Goal: Task Accomplishment & Management: Manage account settings

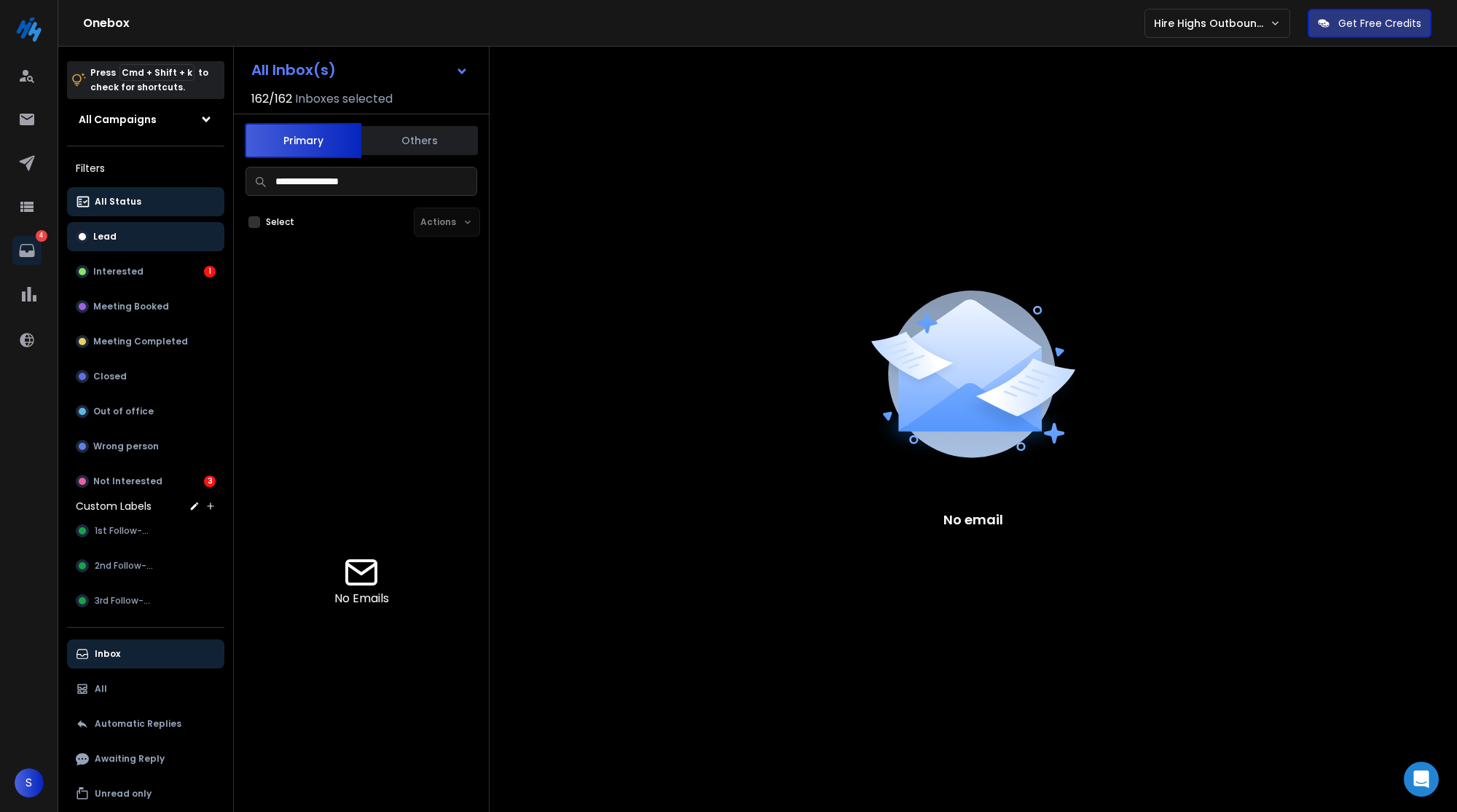
click at [143, 239] on button "Lead" at bounding box center [145, 236] width 158 height 29
click at [165, 205] on button "All Status" at bounding box center [145, 201] width 158 height 29
drag, startPoint x: 316, startPoint y: 179, endPoint x: 455, endPoint y: 179, distance: 139.0
click at [452, 179] on input "**********" at bounding box center [361, 181] width 231 height 29
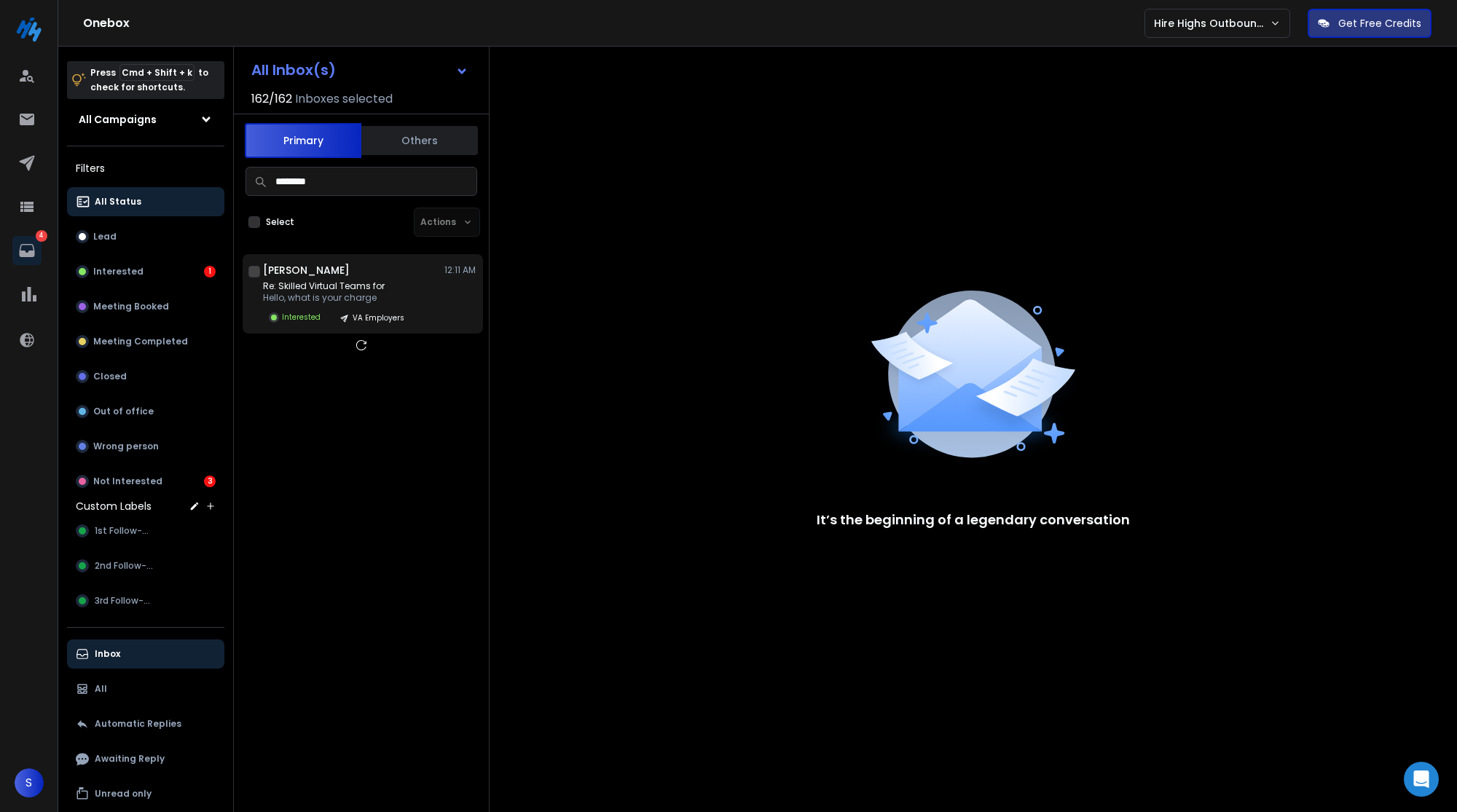
type input "*******"
click at [399, 281] on p "Re: Skilled Virtual Teams for" at bounding box center [337, 286] width 150 height 12
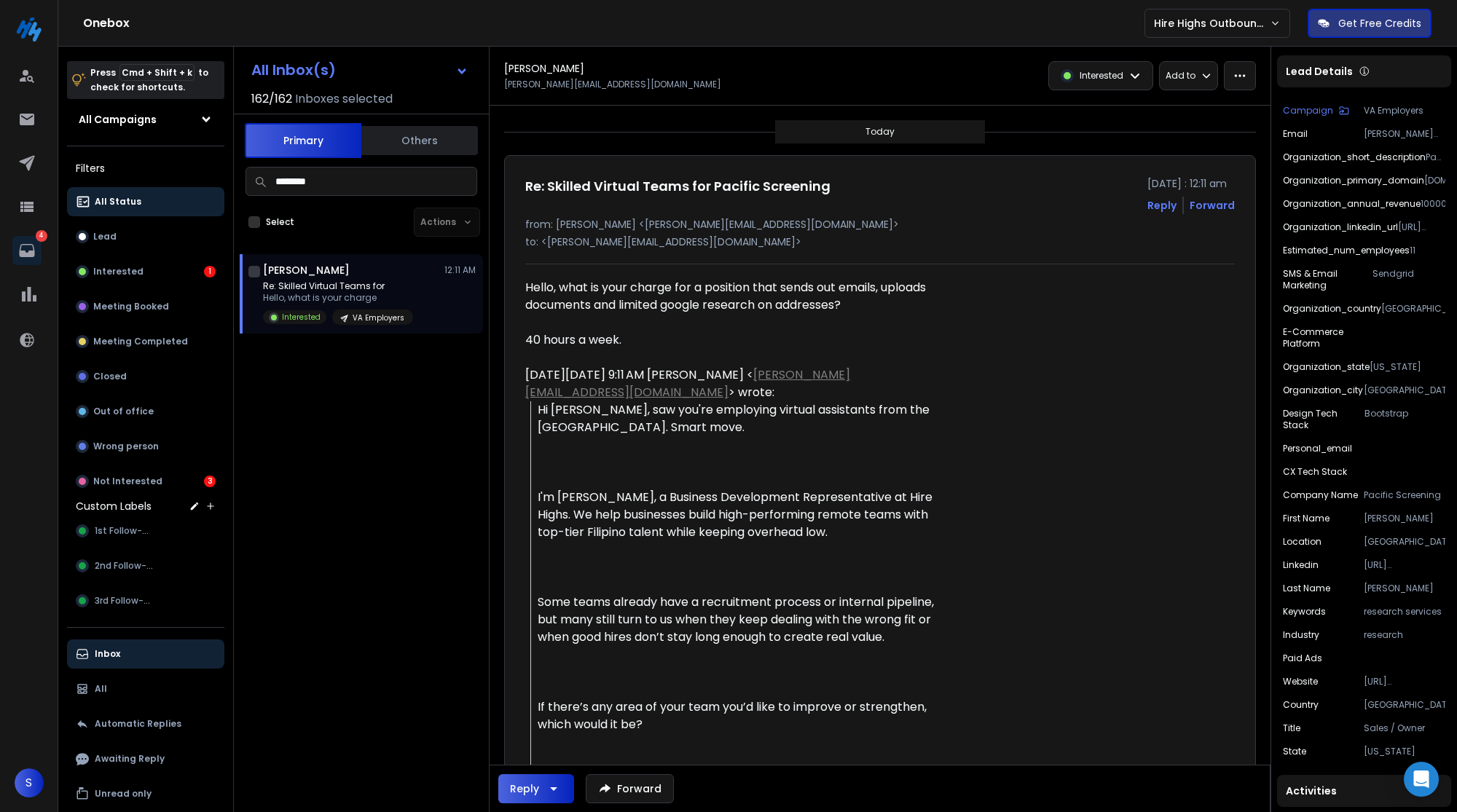
click at [513, 785] on div "Reply" at bounding box center [524, 788] width 29 height 15
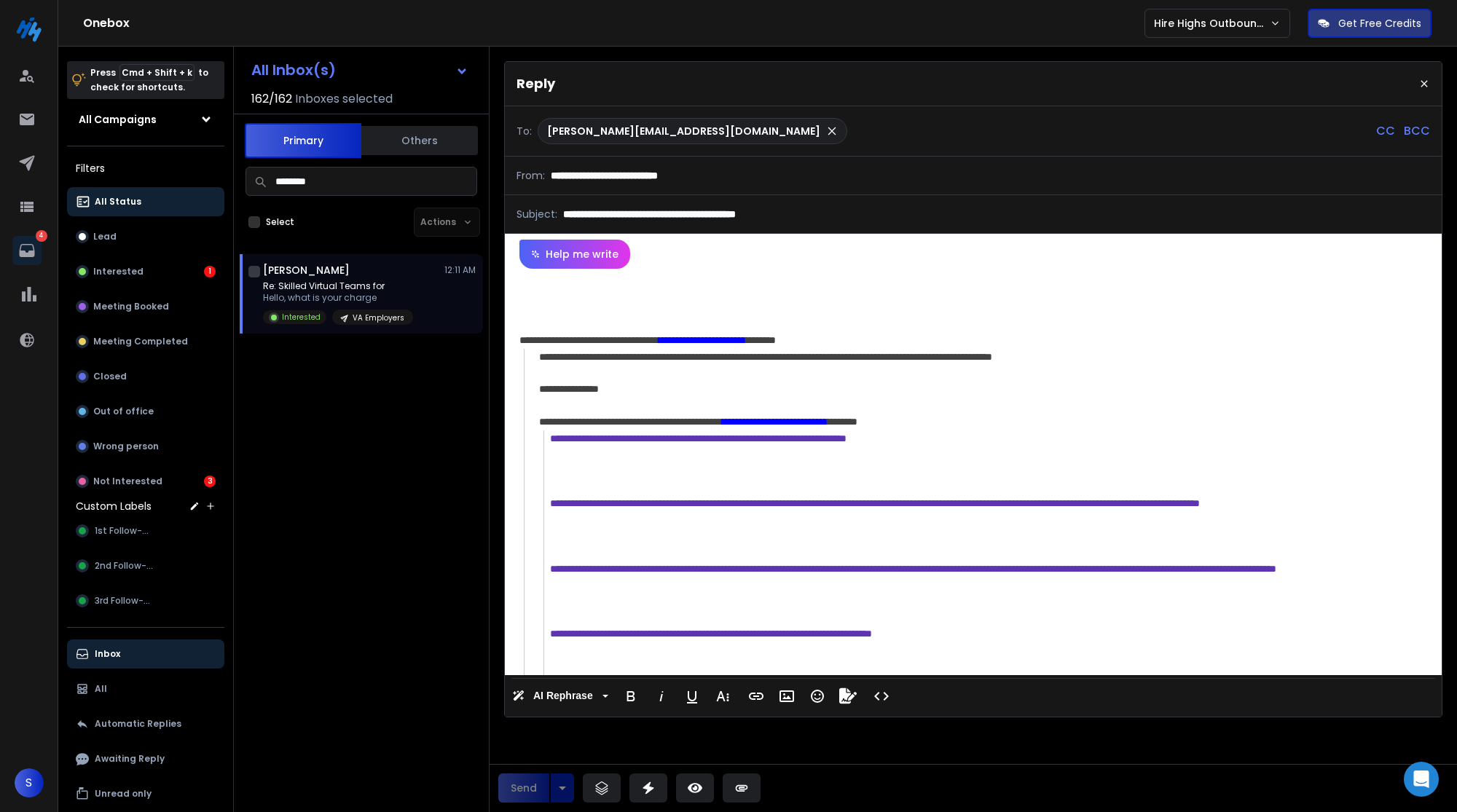
click at [401, 299] on p "Hello, what is your charge" at bounding box center [337, 298] width 150 height 12
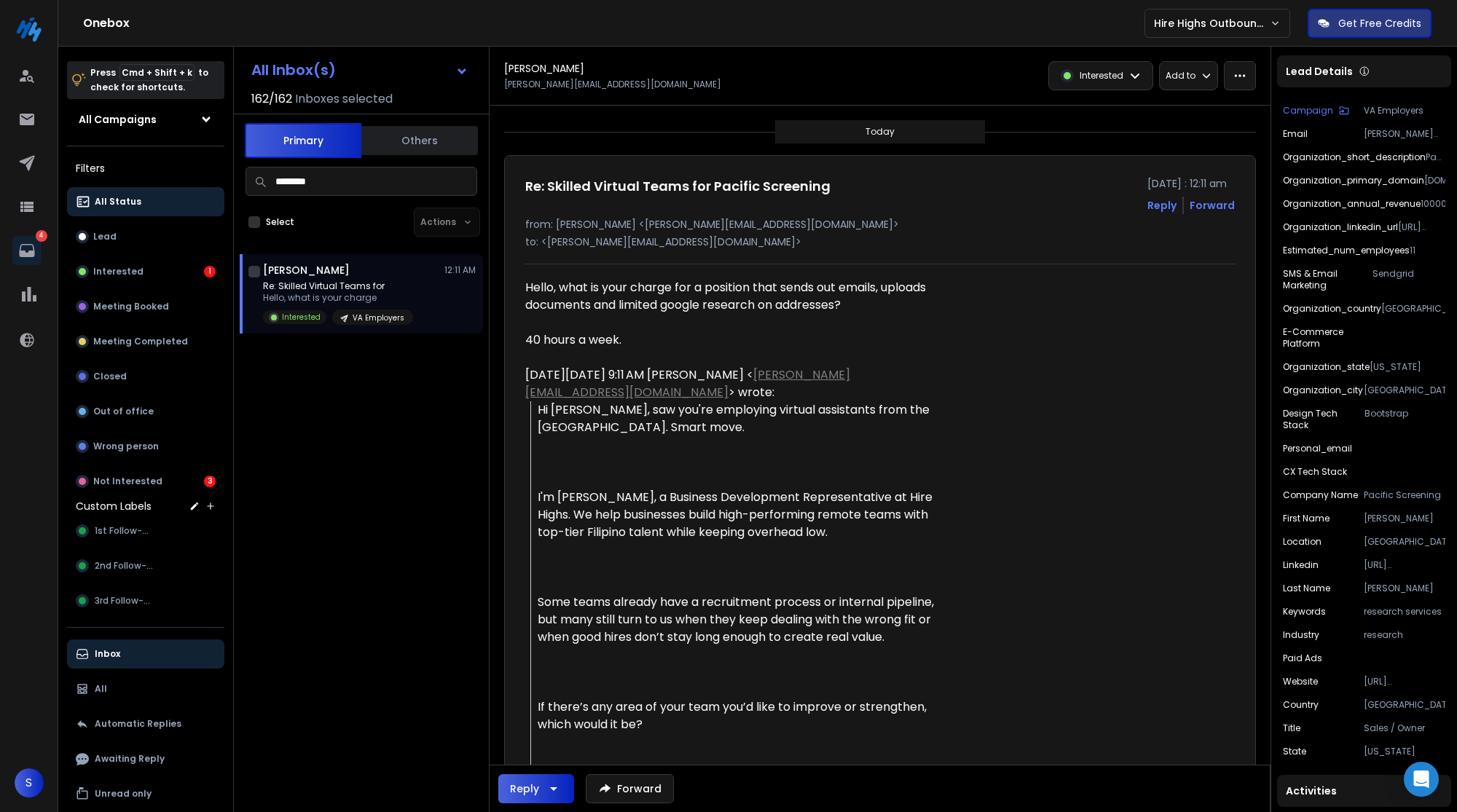
click at [630, 315] on div at bounding box center [738, 322] width 426 height 17
click at [35, 771] on span "S" at bounding box center [29, 782] width 29 height 29
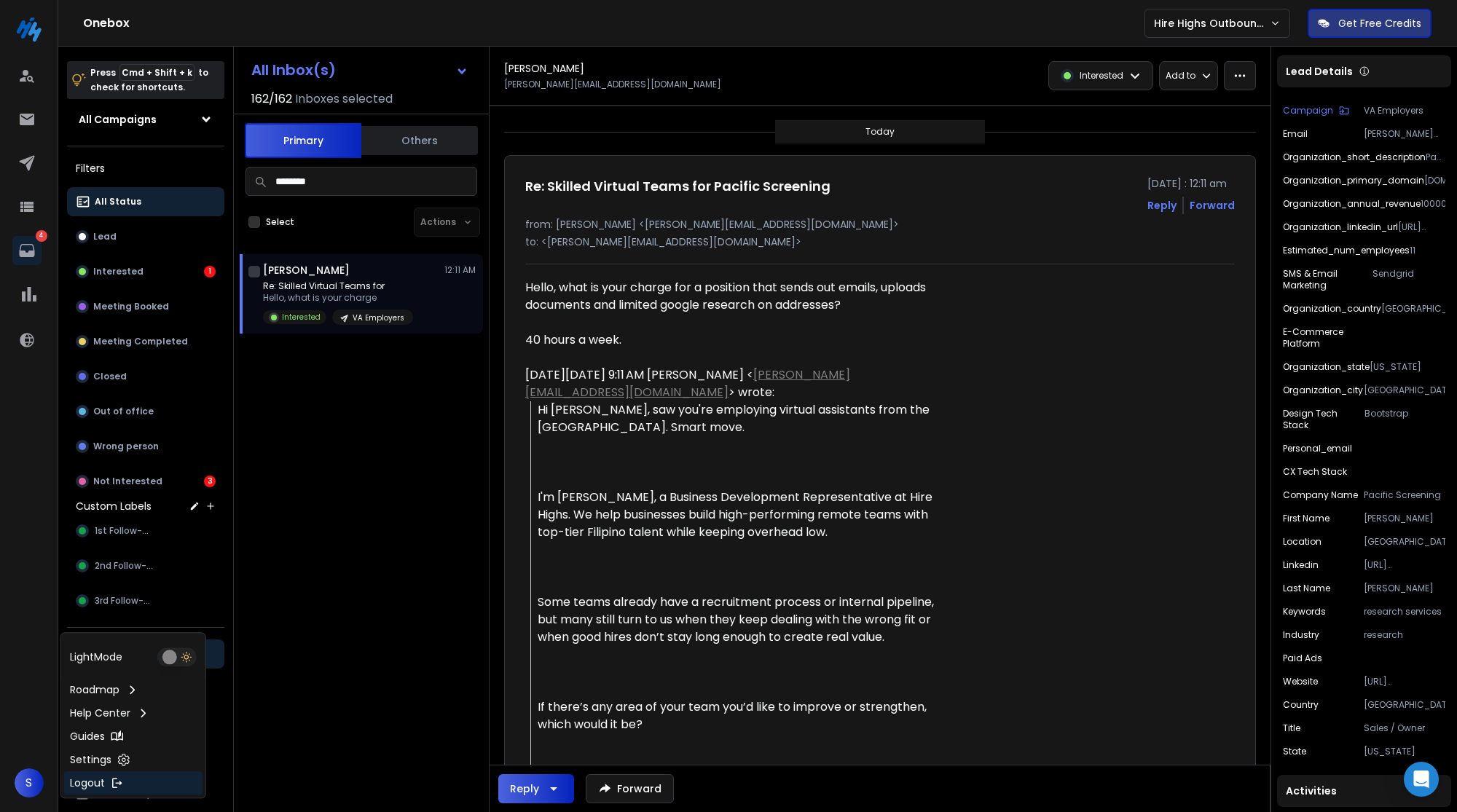
click at [79, 779] on p "Logout" at bounding box center [87, 782] width 35 height 15
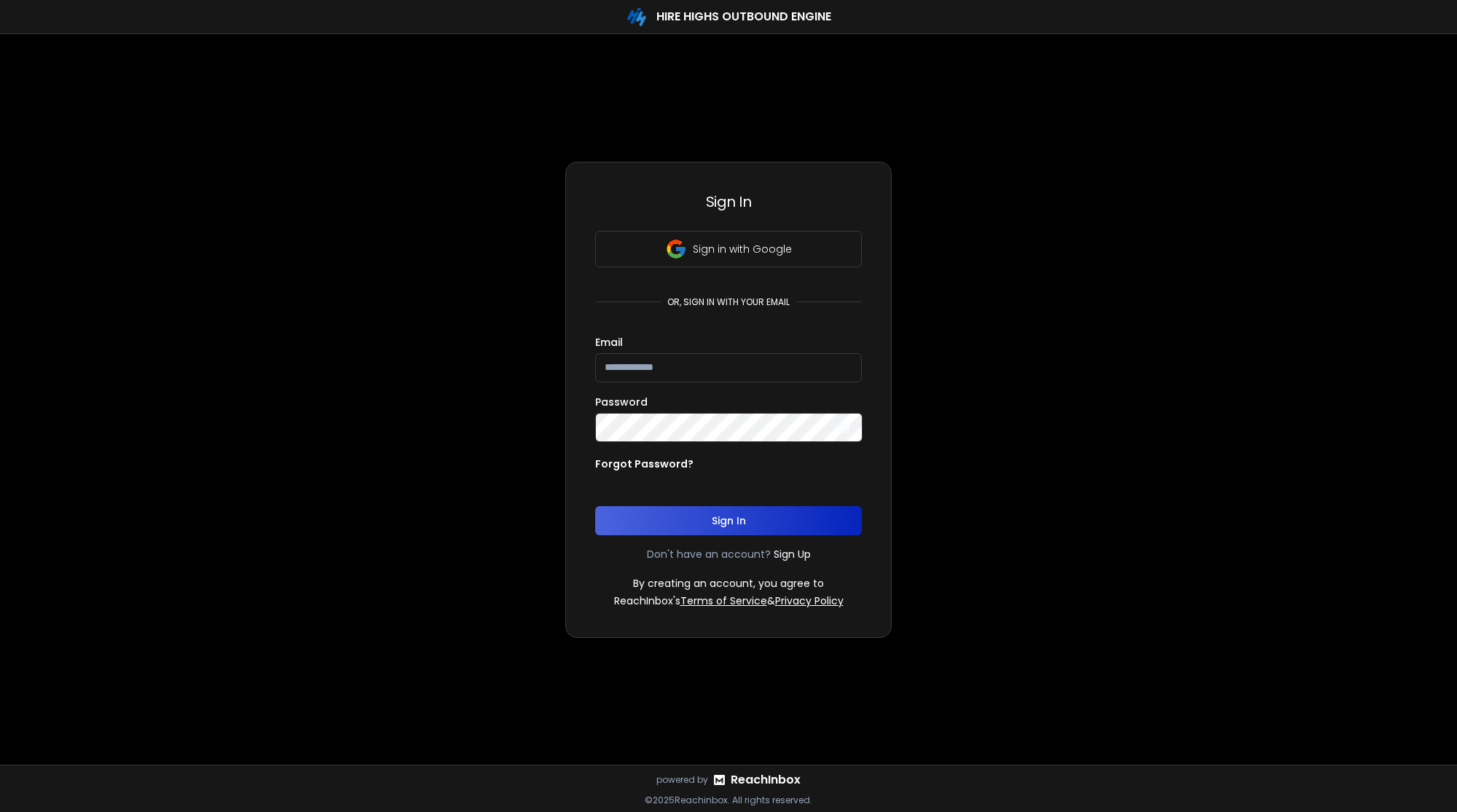
type input "**********"
click at [652, 538] on div "**********" at bounding box center [728, 419] width 267 height 377
click at [652, 533] on button "Sign In" at bounding box center [728, 520] width 267 height 29
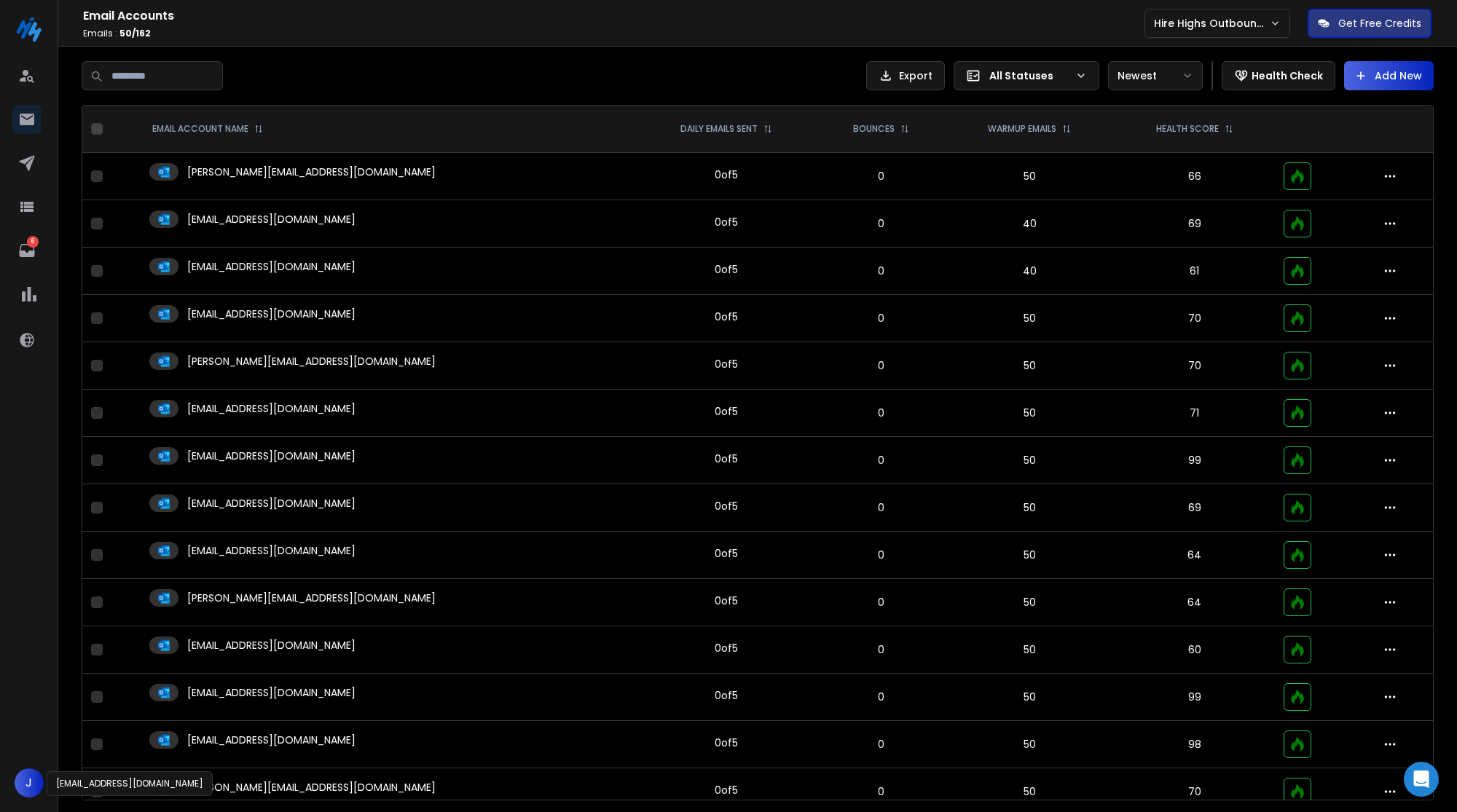
click at [27, 785] on span "J" at bounding box center [29, 782] width 29 height 29
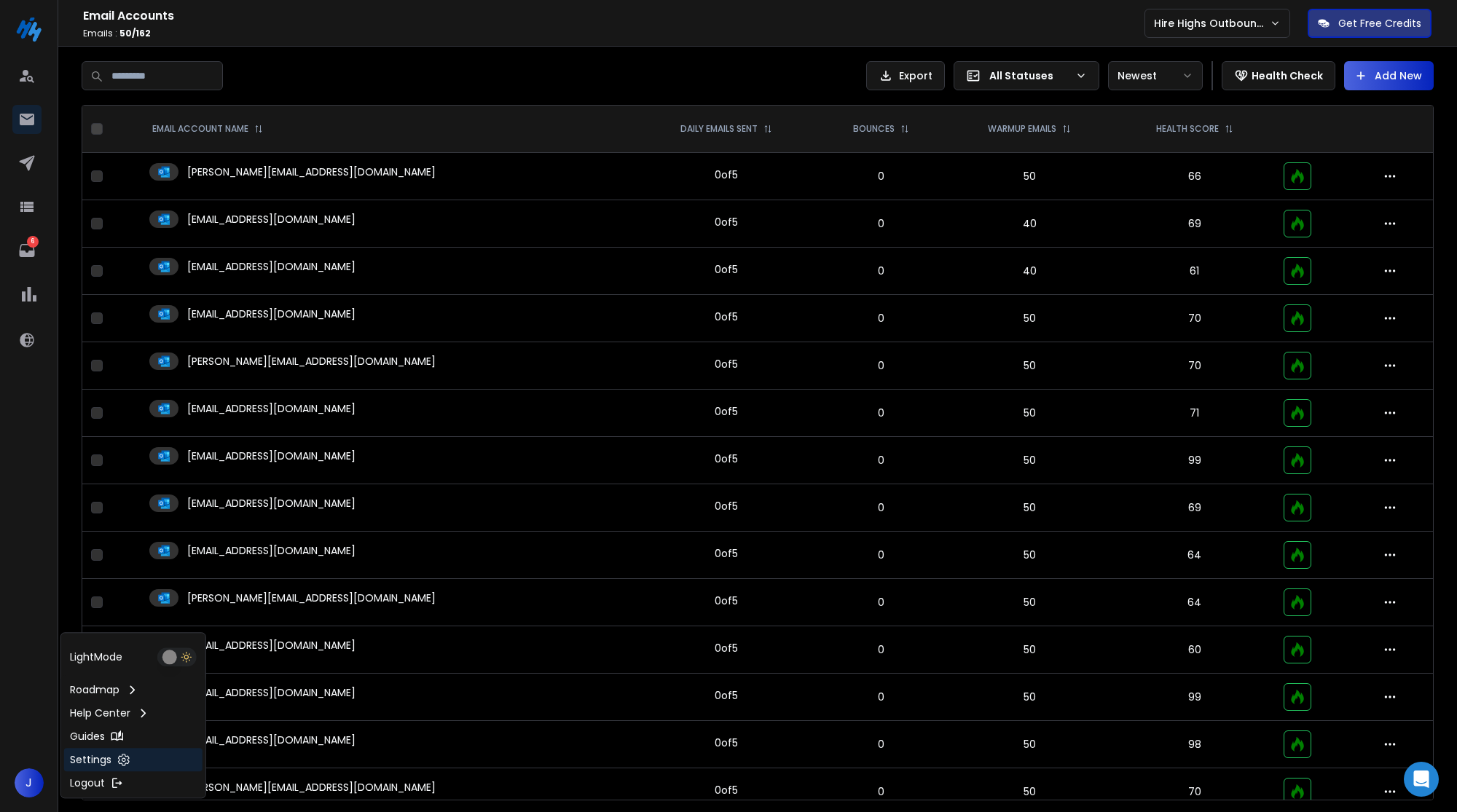
click at [95, 765] on p "Settings" at bounding box center [90, 759] width 42 height 15
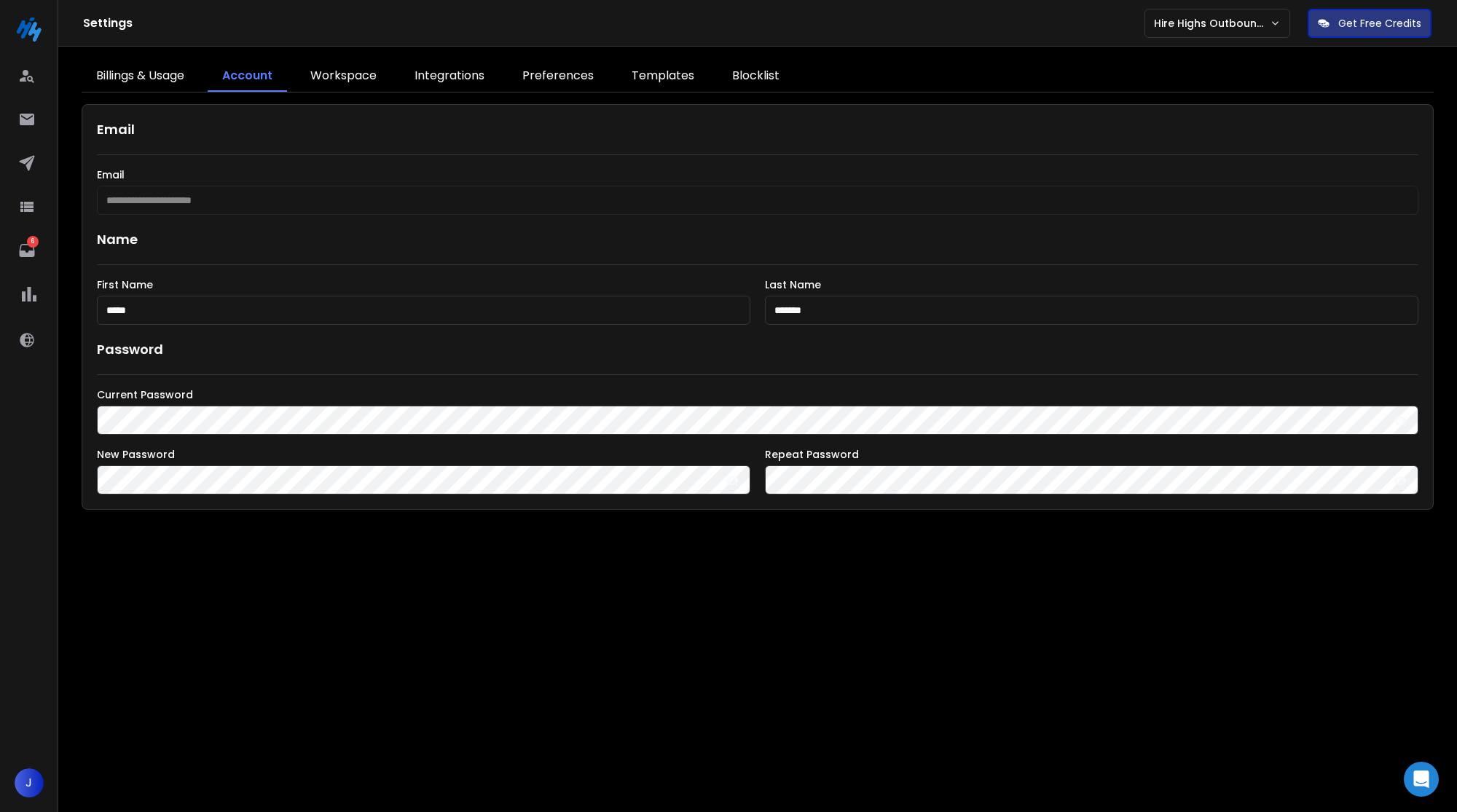
click at [361, 67] on link "Workspace" at bounding box center [343, 76] width 96 height 31
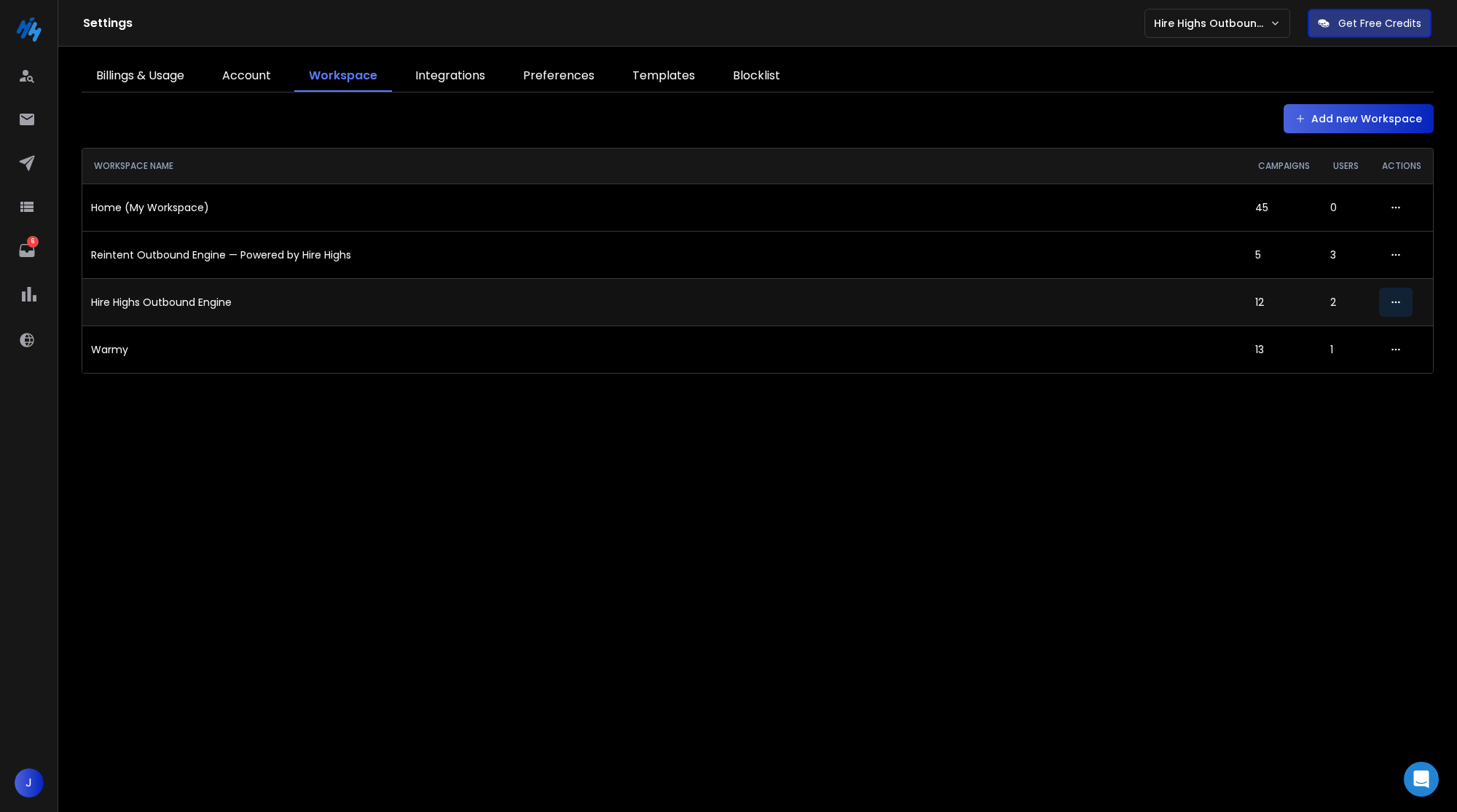
click at [1394, 303] on icon "button" at bounding box center [1396, 302] width 10 height 10
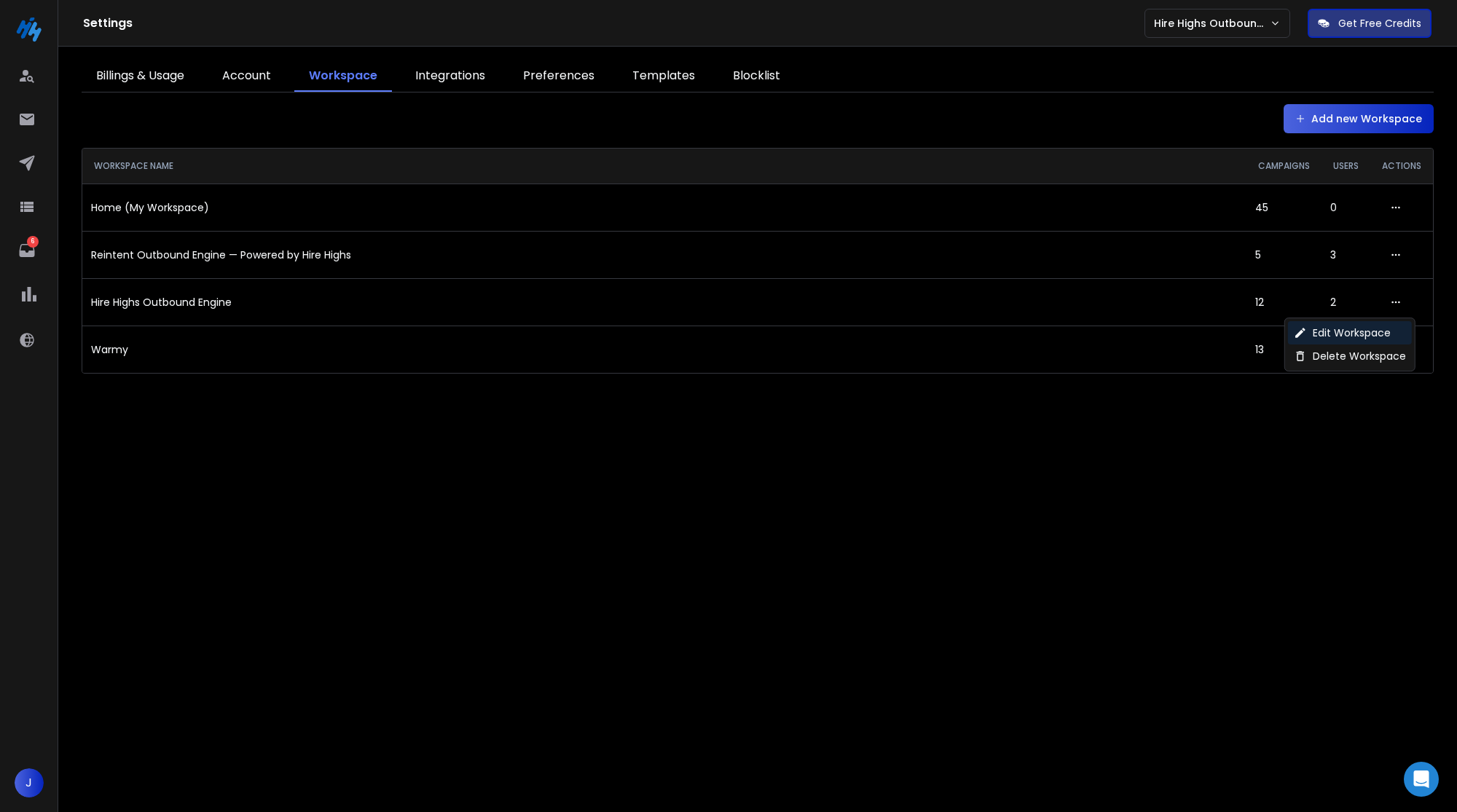
click at [1328, 339] on p "Edit Workspace" at bounding box center [1351, 332] width 78 height 15
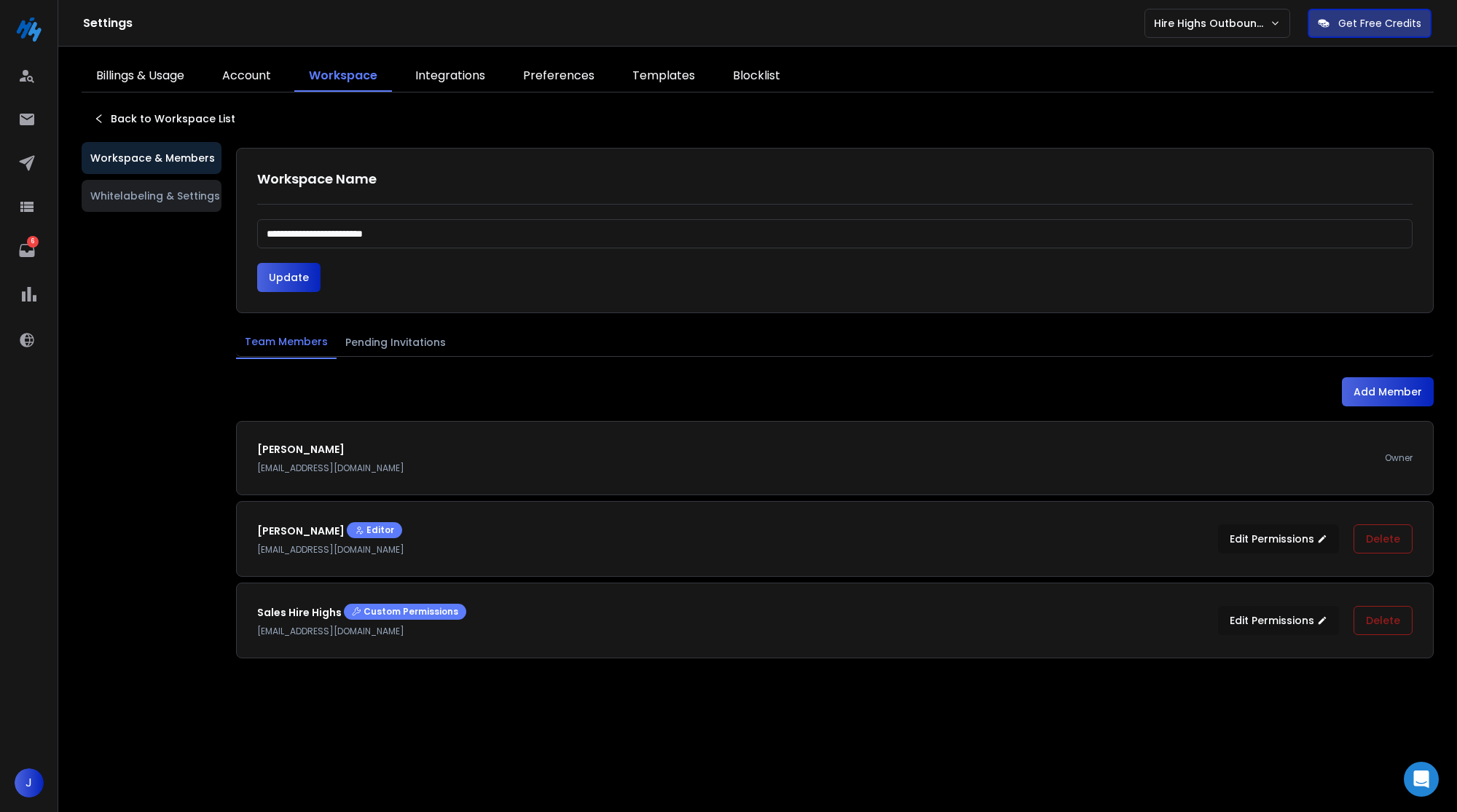
click at [1317, 614] on button "Edit Permissions" at bounding box center [1278, 620] width 121 height 29
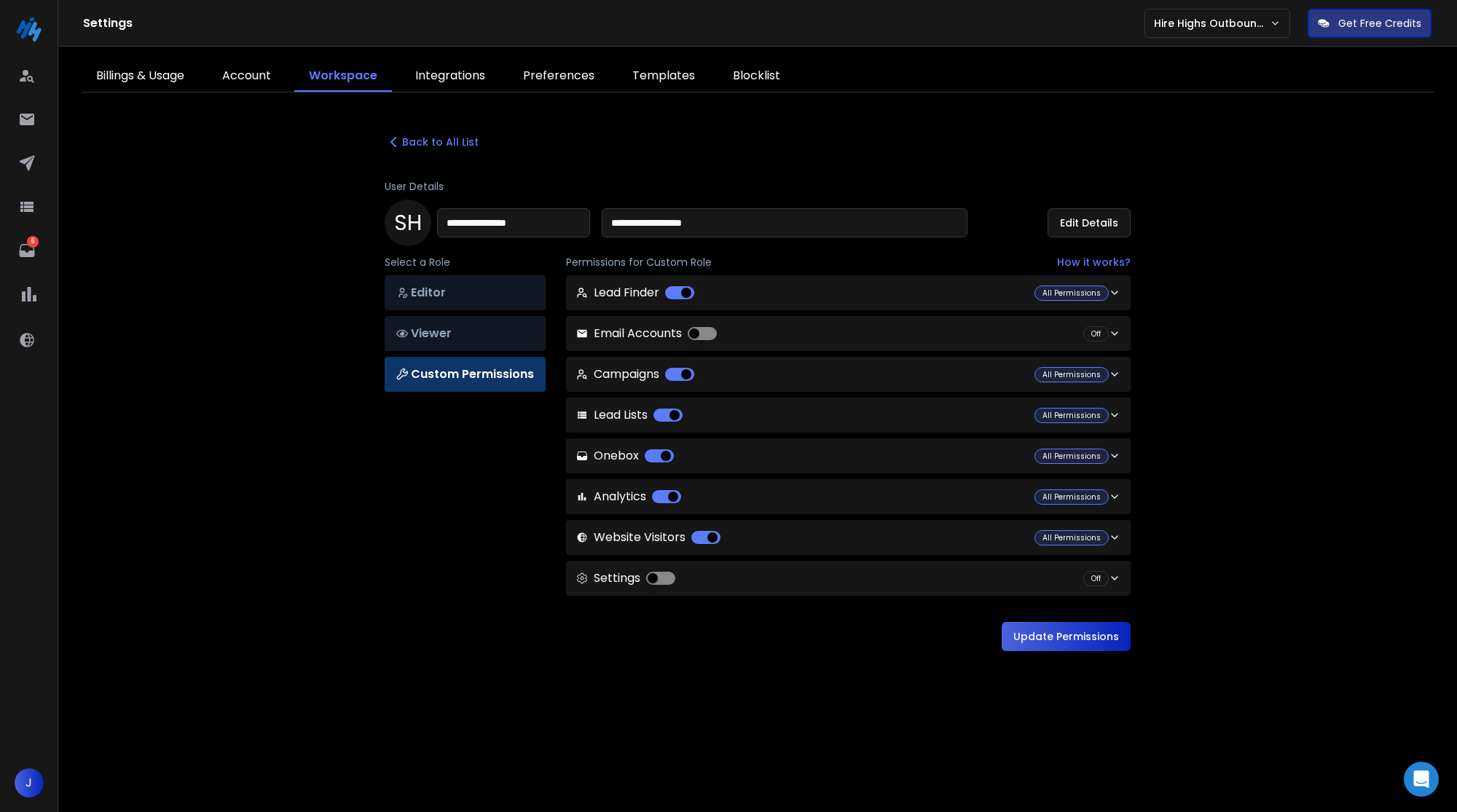
click at [693, 330] on button "button" at bounding box center [702, 333] width 29 height 13
click at [758, 574] on div "Settings Off" at bounding box center [842, 578] width 532 height 17
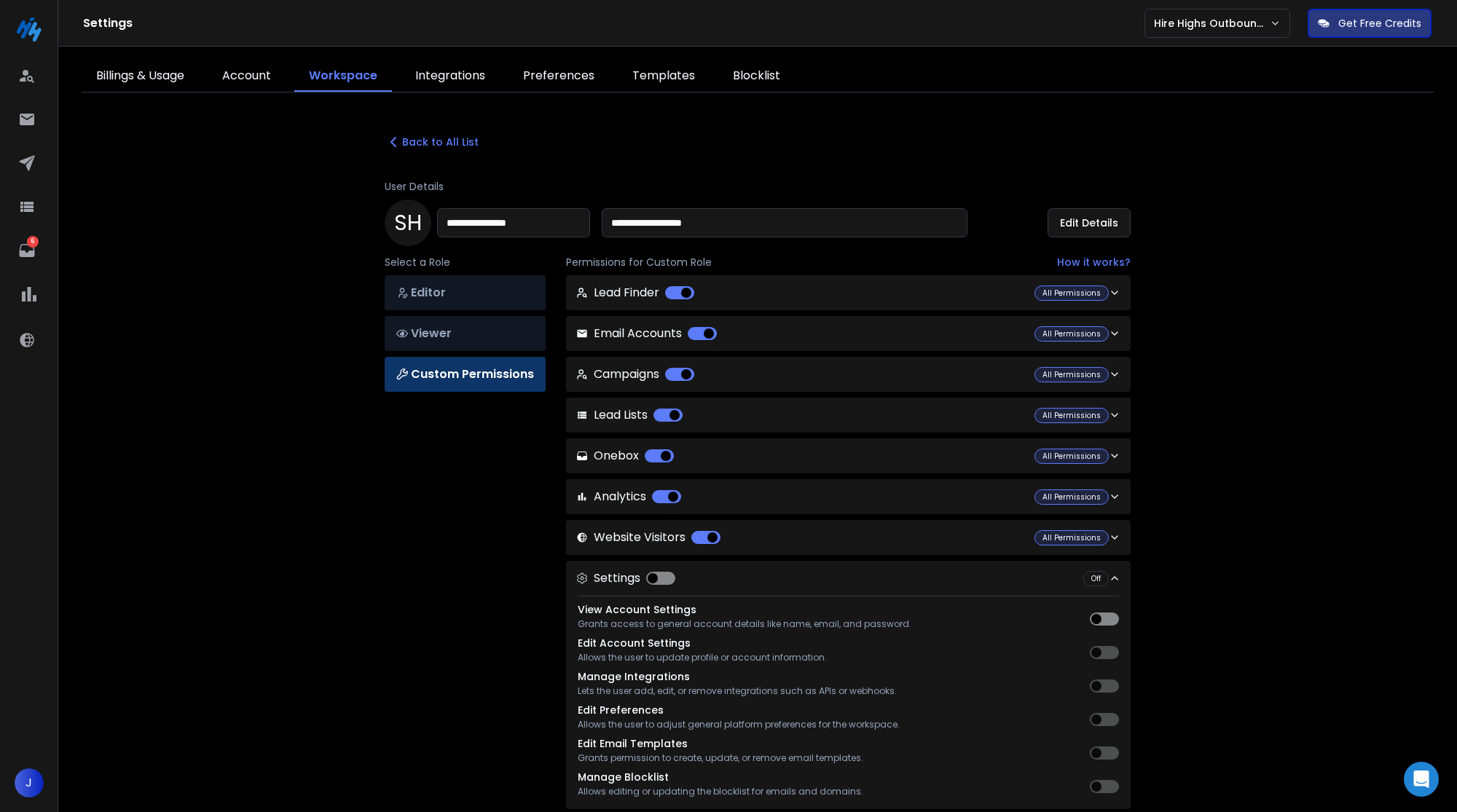
click at [758, 574] on div "Settings Off" at bounding box center [842, 578] width 532 height 17
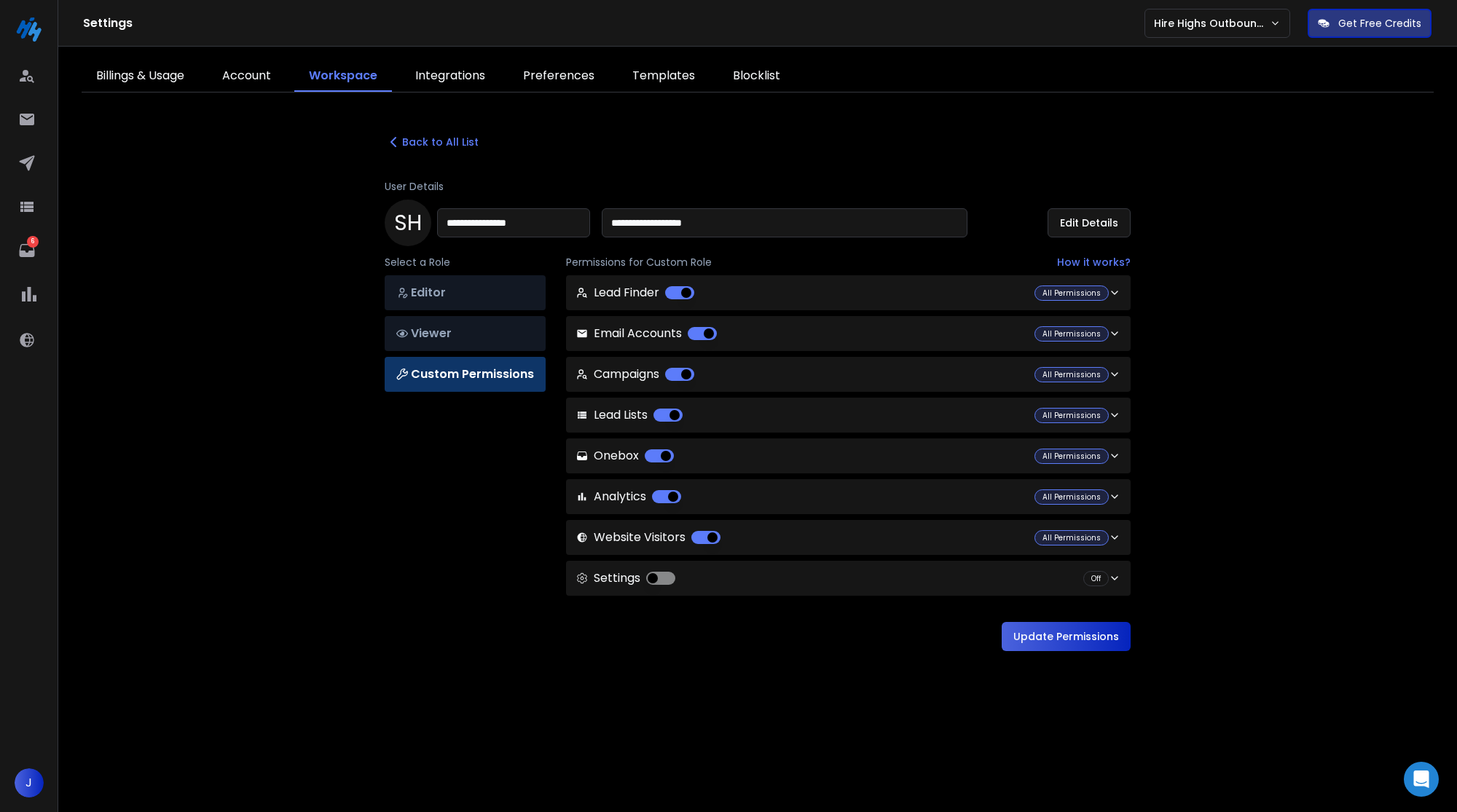
click at [1104, 640] on button "Update Permissions" at bounding box center [1066, 636] width 129 height 29
